Goal: Check status: Check status

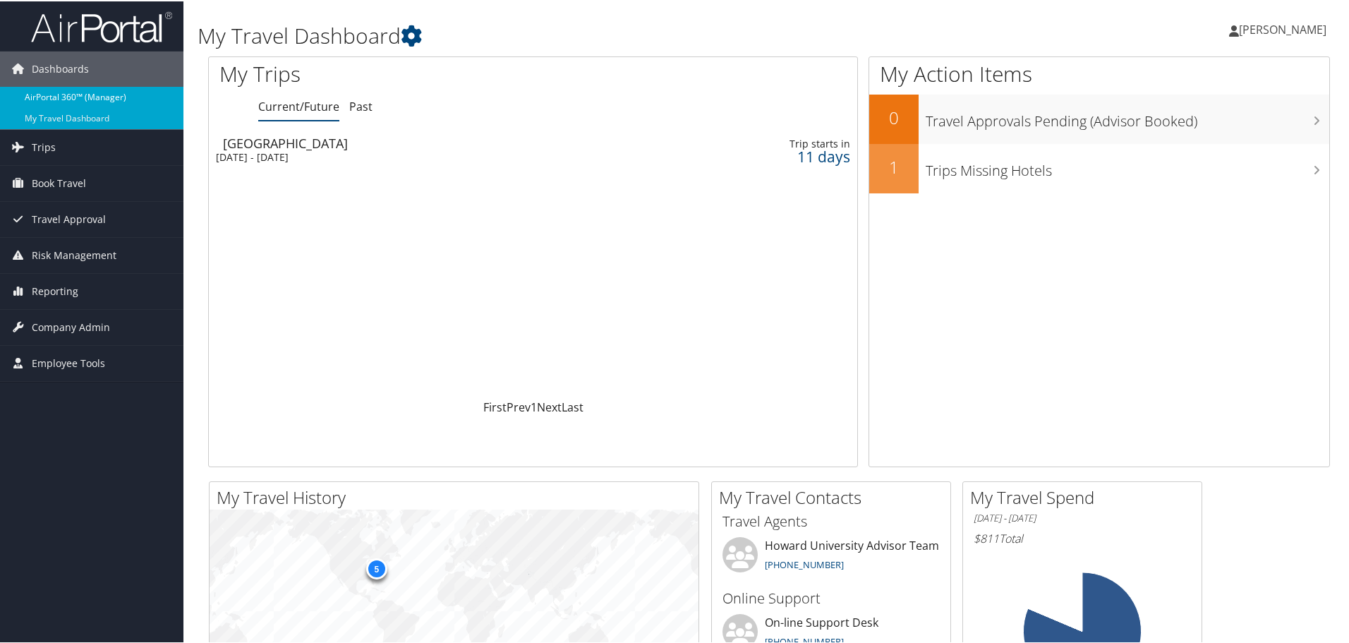
click at [85, 91] on link "AirPortal 360™ (Manager)" at bounding box center [91, 95] width 183 height 21
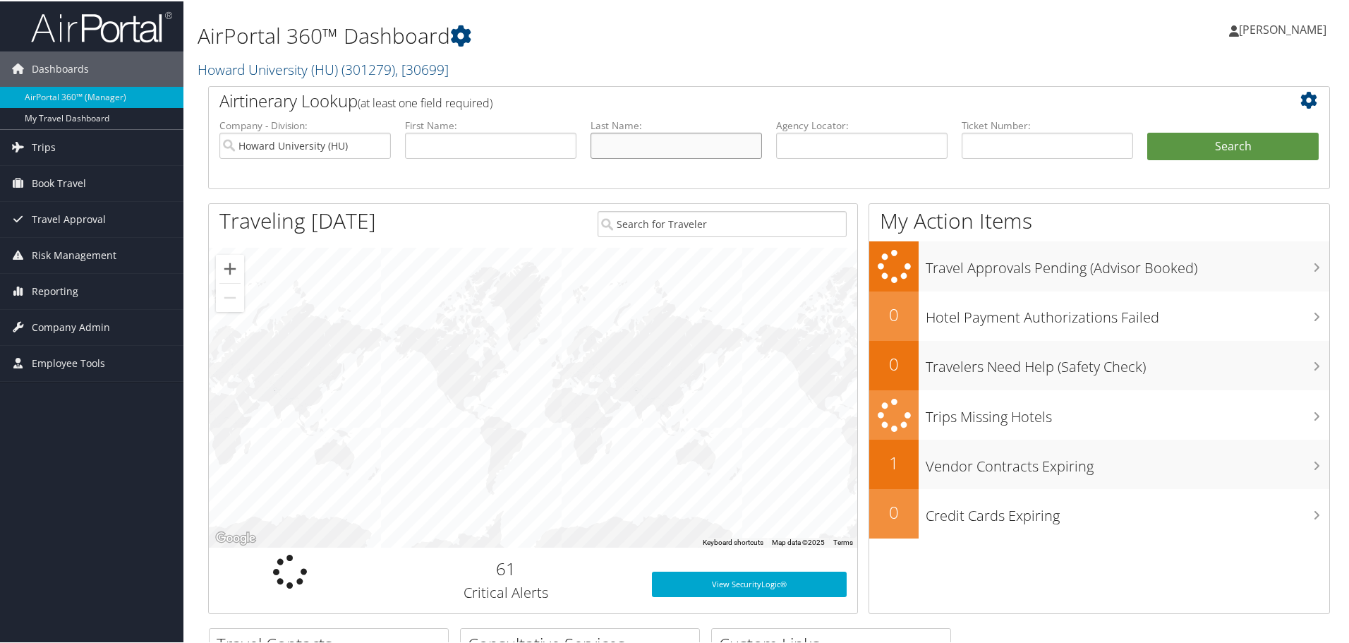
click at [646, 148] on input "text" at bounding box center [676, 144] width 171 height 26
type input "monroe"
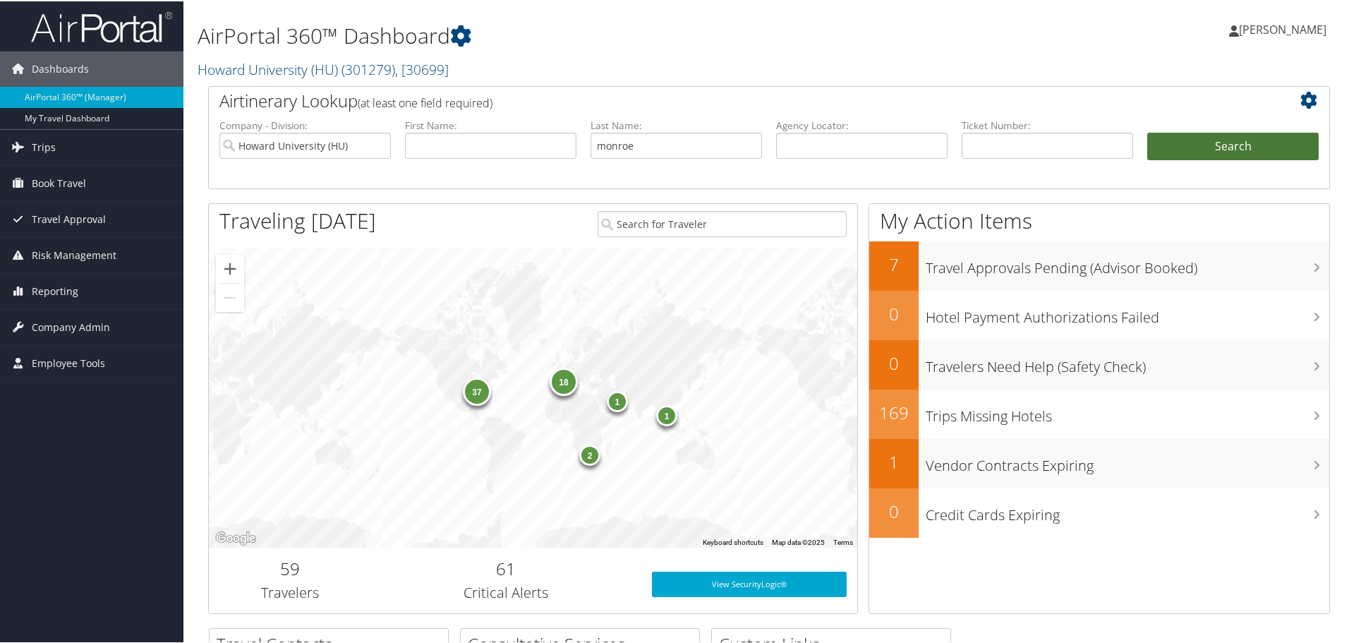
drag, startPoint x: 1258, startPoint y: 148, endPoint x: 580, endPoint y: 155, distance: 677.5
click at [632, 155] on ul "Company - Division: Howard University (HU) First Name: Last Name: monroe Agency…" at bounding box center [769, 152] width 1114 height 71
click at [1220, 132] on button "Search" at bounding box center [1233, 145] width 171 height 28
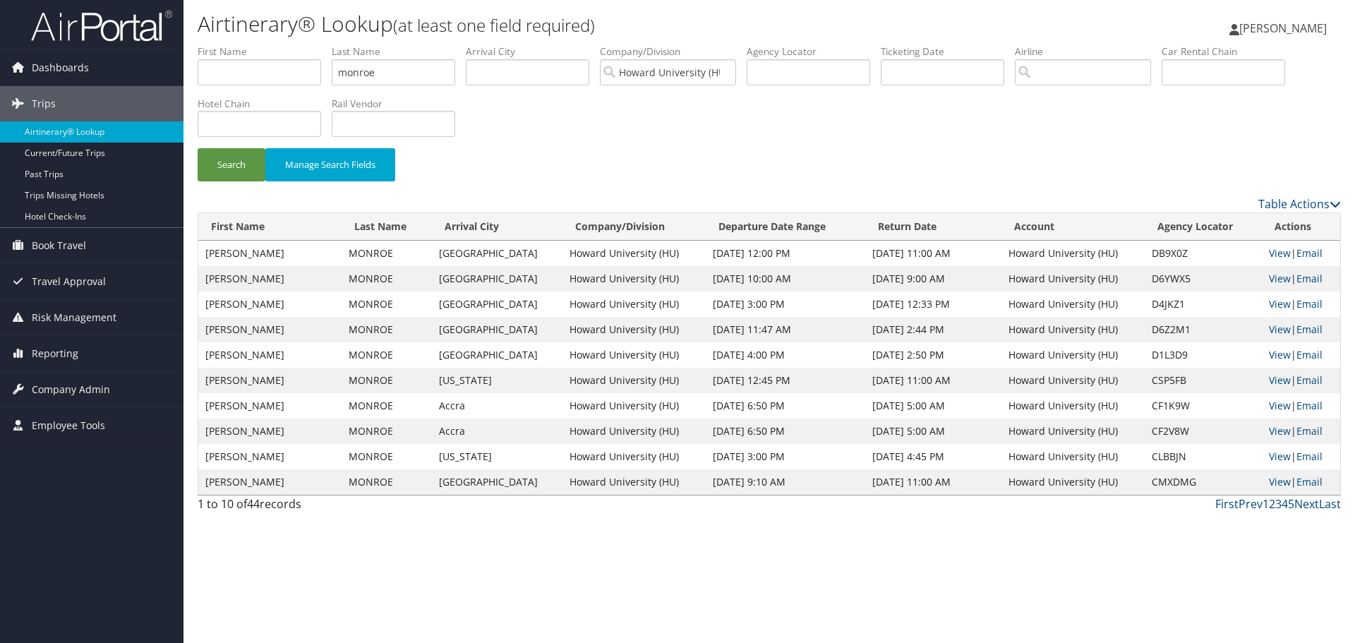
click at [218, 277] on td "RAQUEL" at bounding box center [269, 278] width 143 height 25
copy td "RAQUEL"
click at [225, 73] on input "text" at bounding box center [260, 72] width 124 height 26
paste input "RAQUEL"
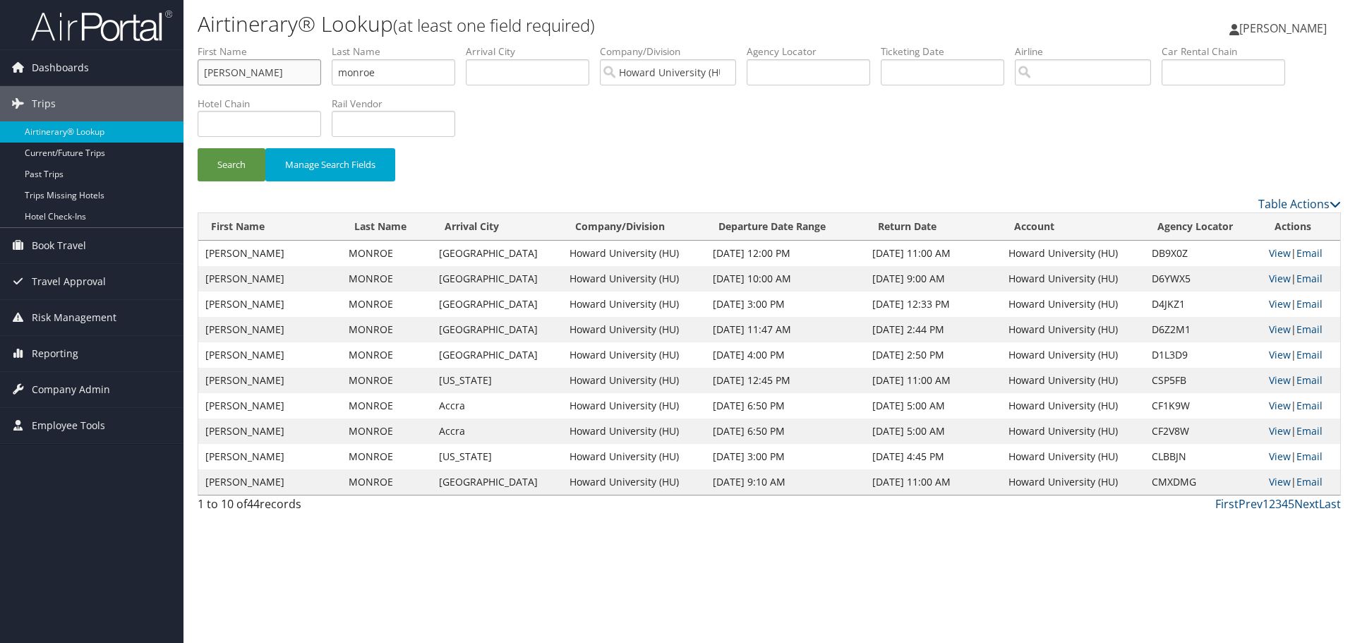
type input "RAQUEL"
click at [198, 148] on button "Search" at bounding box center [232, 164] width 68 height 33
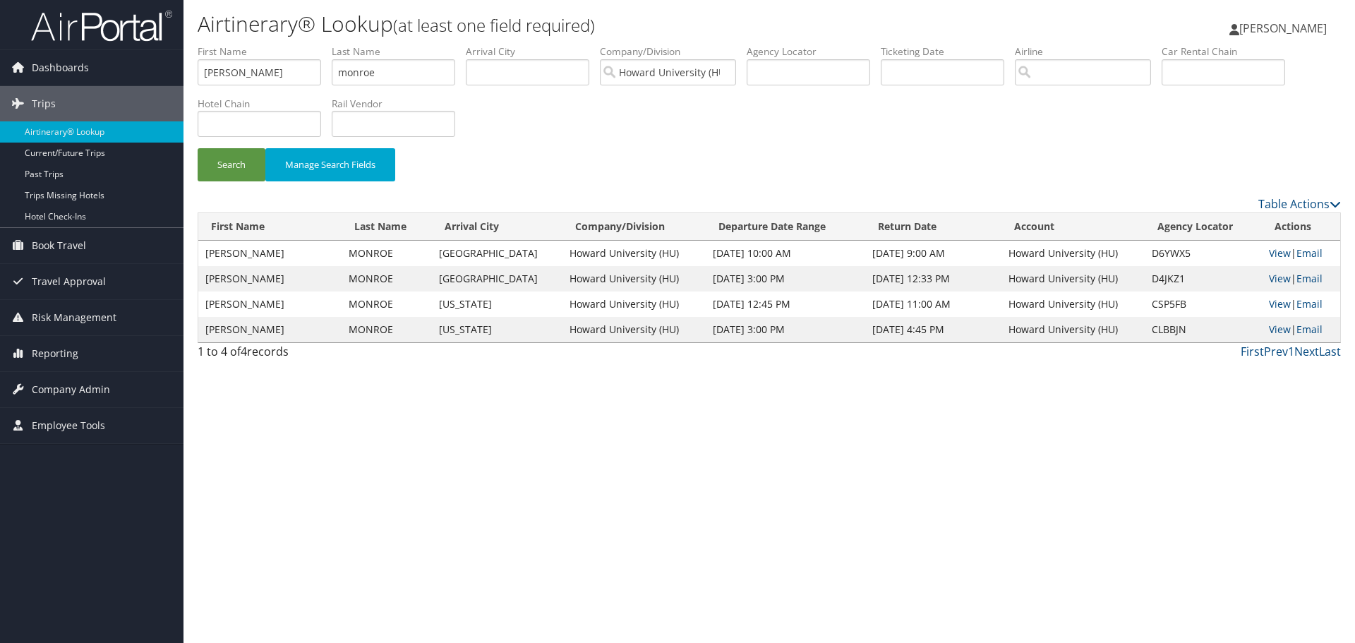
click at [741, 224] on th "Departure Date Range" at bounding box center [785, 227] width 159 height 28
